Goal: Transaction & Acquisition: Subscribe to service/newsletter

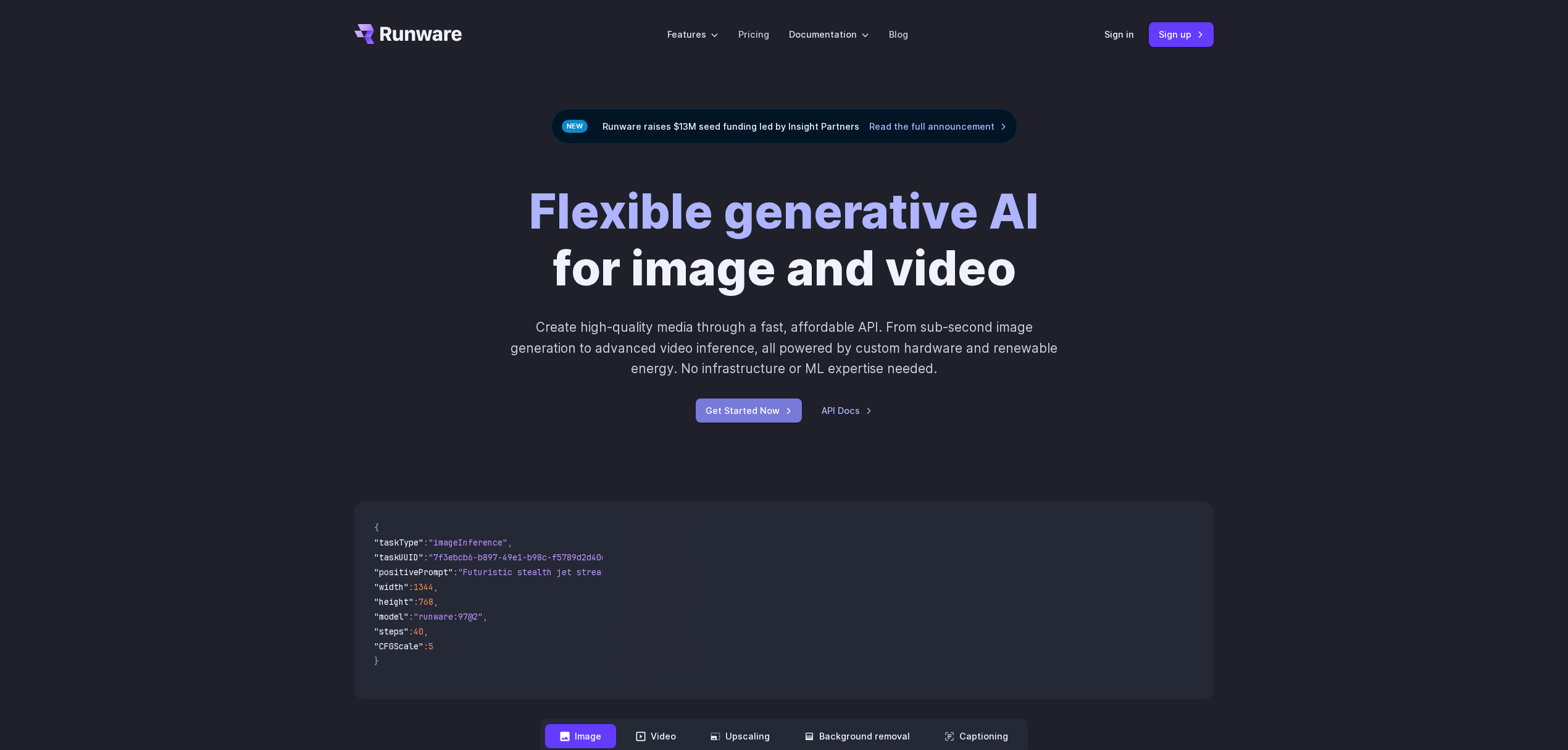
click at [788, 423] on link "Get Started Now" at bounding box center [748, 410] width 106 height 24
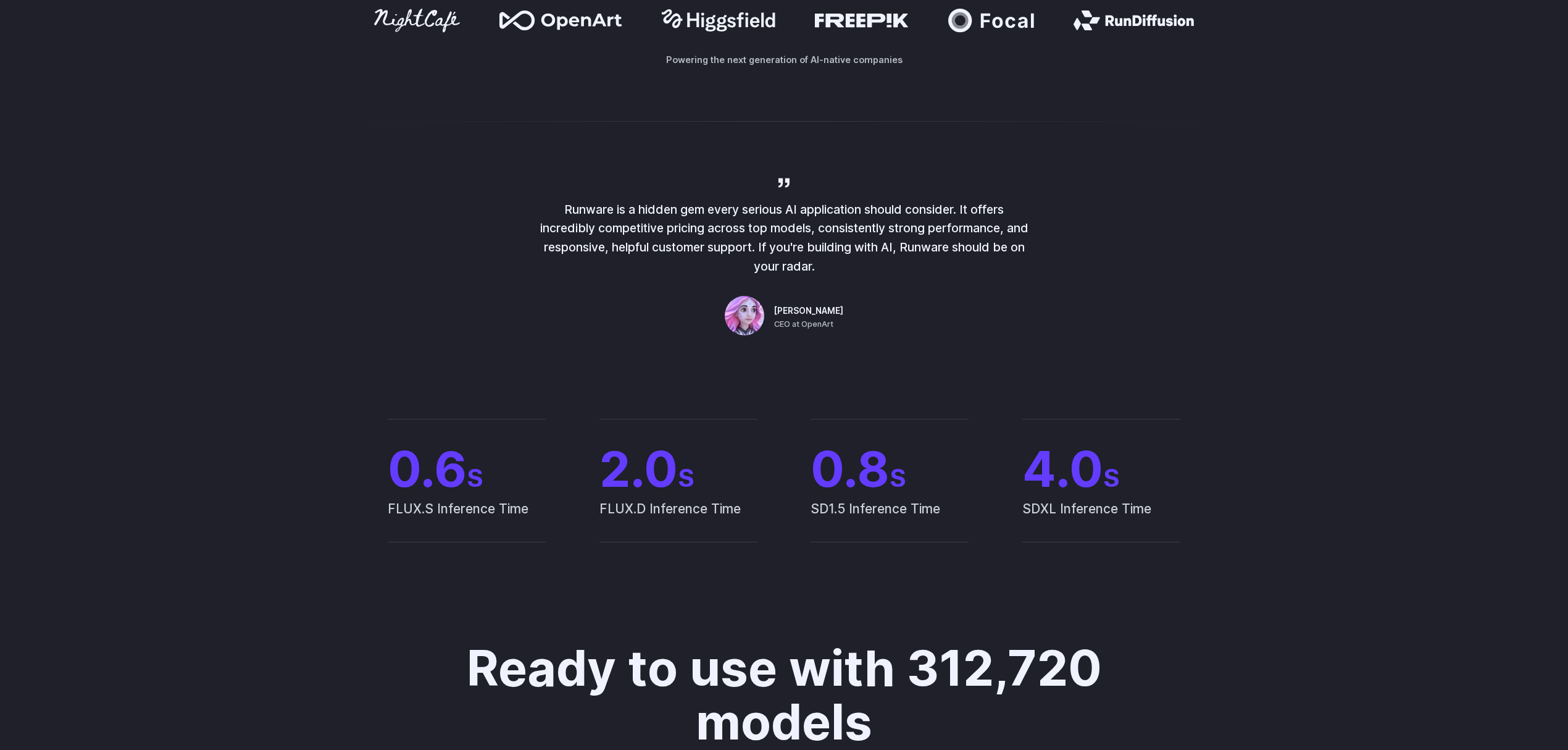
scroll to position [1235, 0]
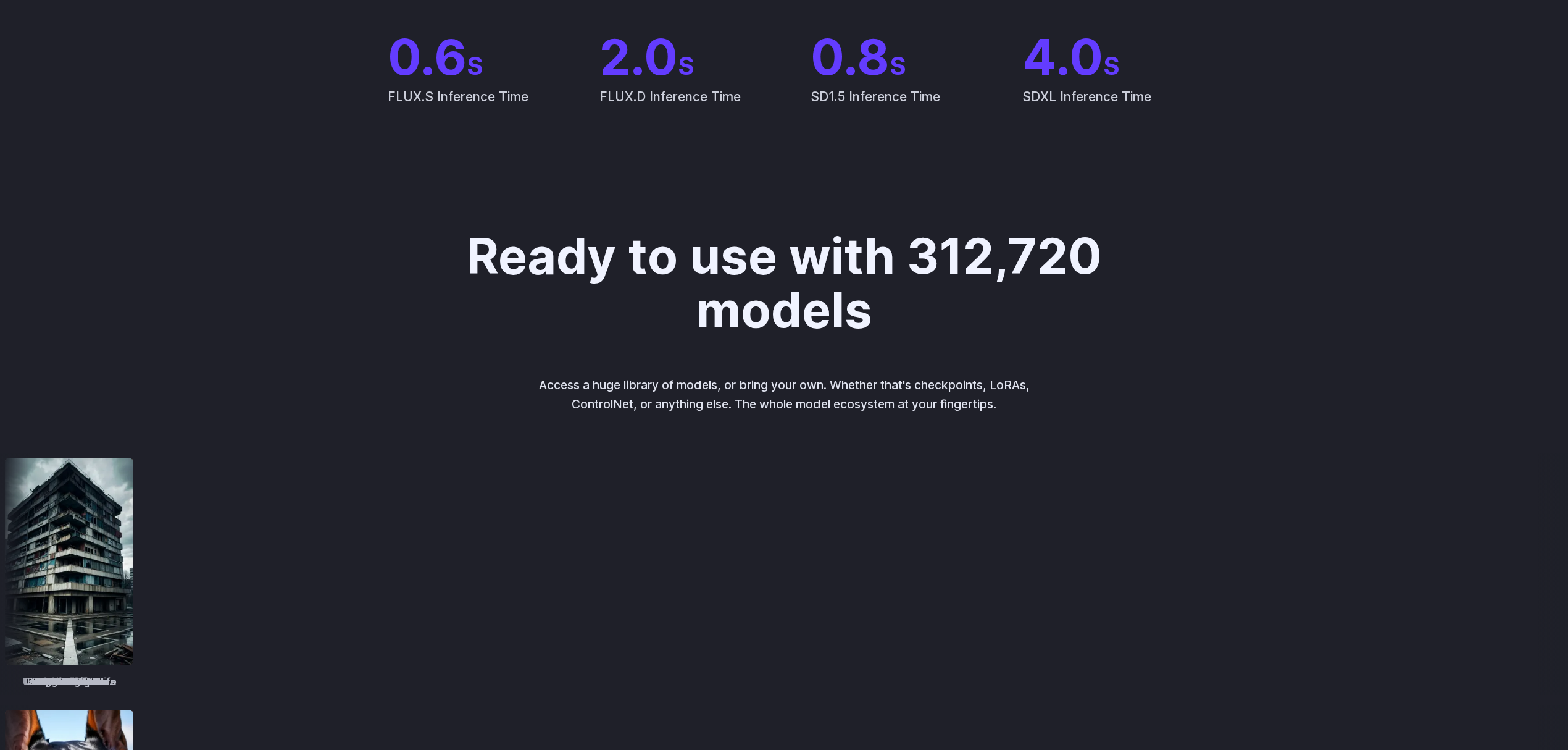
drag, startPoint x: 834, startPoint y: 175, endPoint x: 773, endPoint y: 171, distance: 61.1
copy span "[PERSON_NAME]"
